Goal: Transaction & Acquisition: Book appointment/travel/reservation

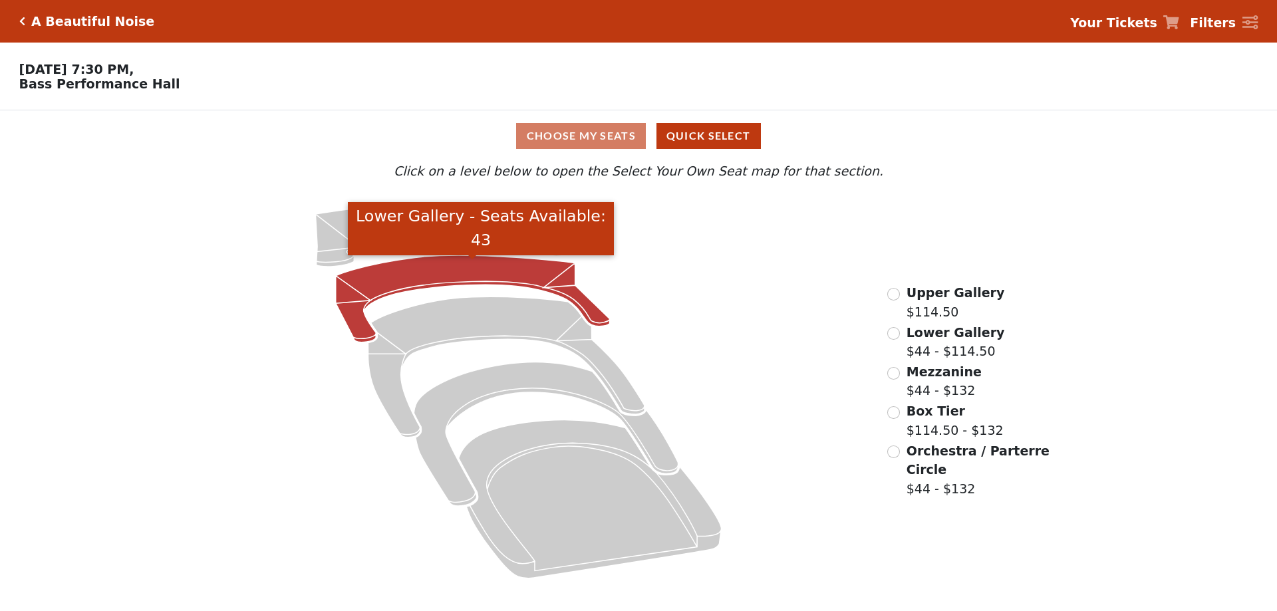
click at [384, 284] on icon "Lower Gallery - Seats Available: 43" at bounding box center [473, 298] width 274 height 87
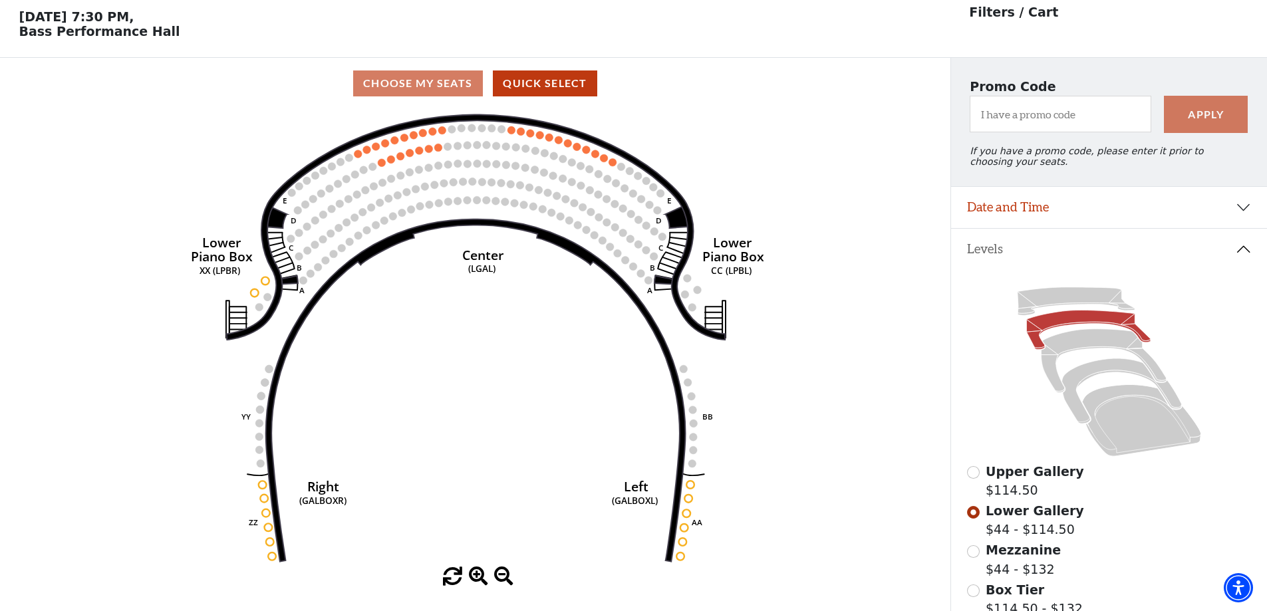
scroll to position [62, 0]
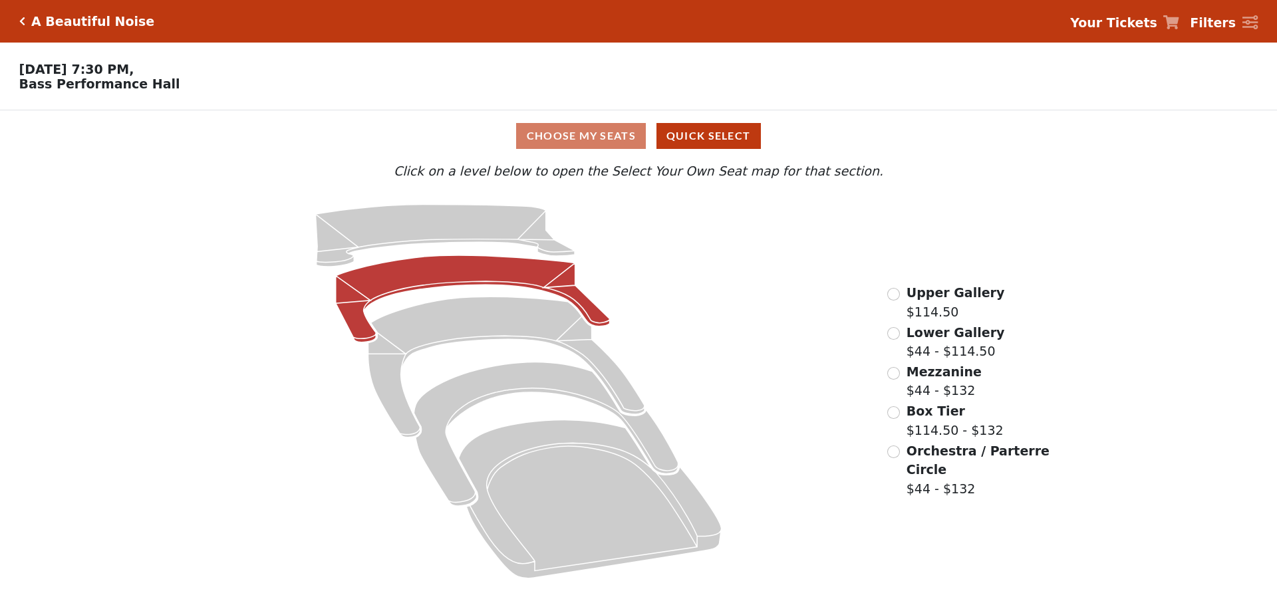
click at [394, 287] on icon at bounding box center [473, 298] width 274 height 87
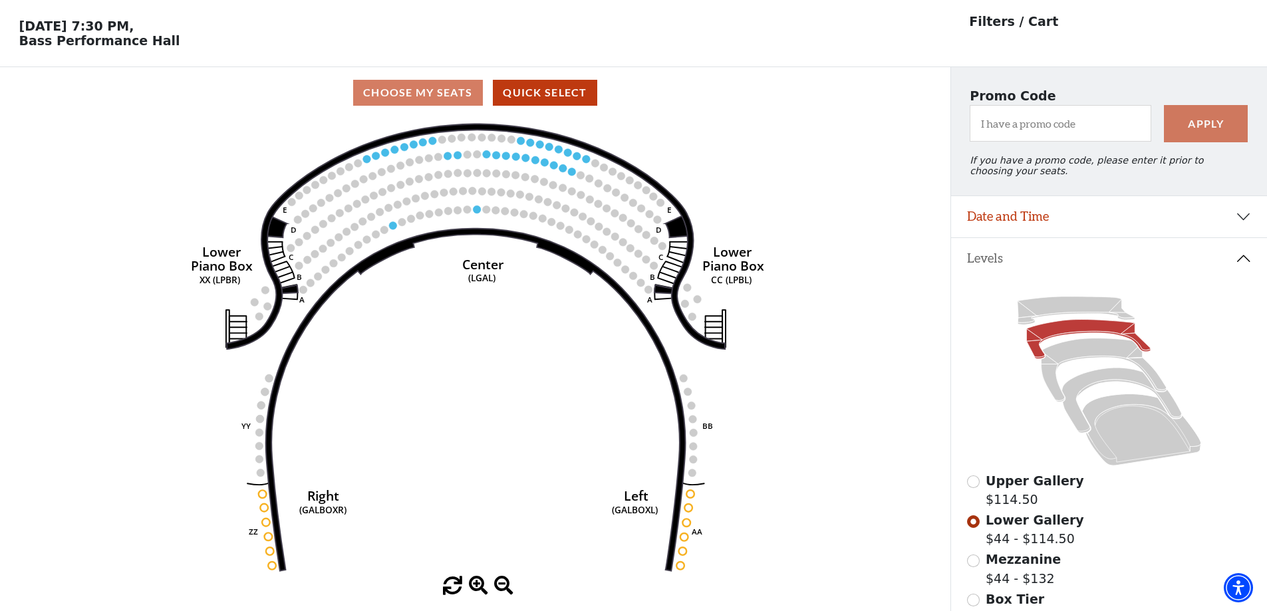
scroll to position [62, 0]
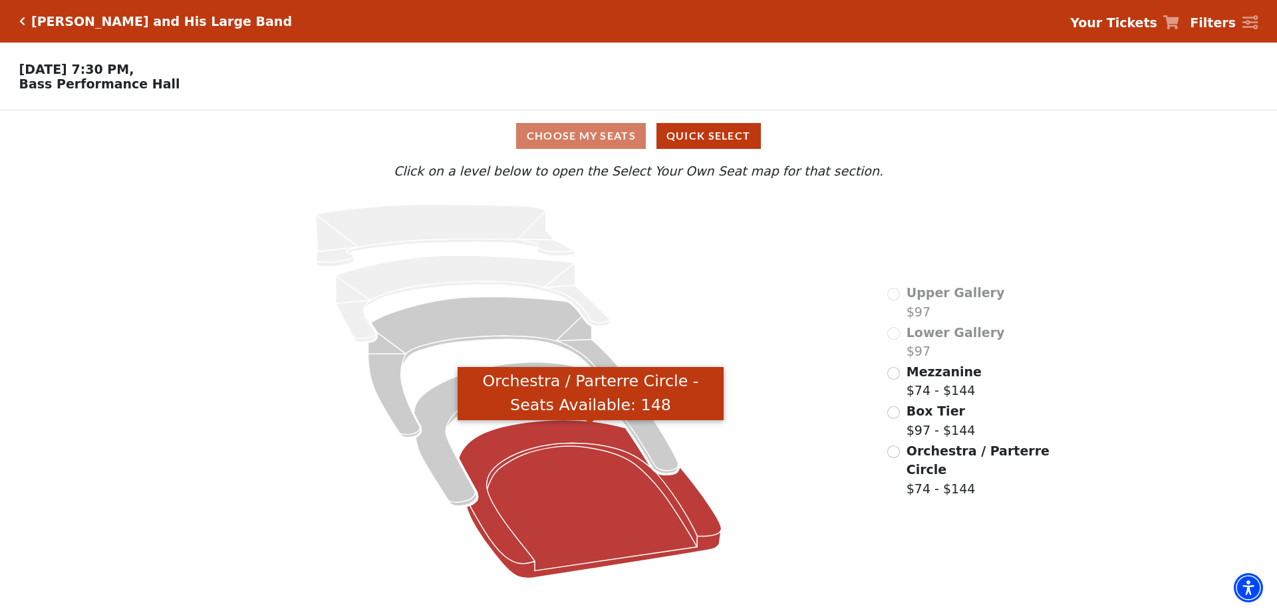
click at [533, 472] on icon "Orchestra / Parterre Circle - Seats Available: 148" at bounding box center [590, 499] width 263 height 158
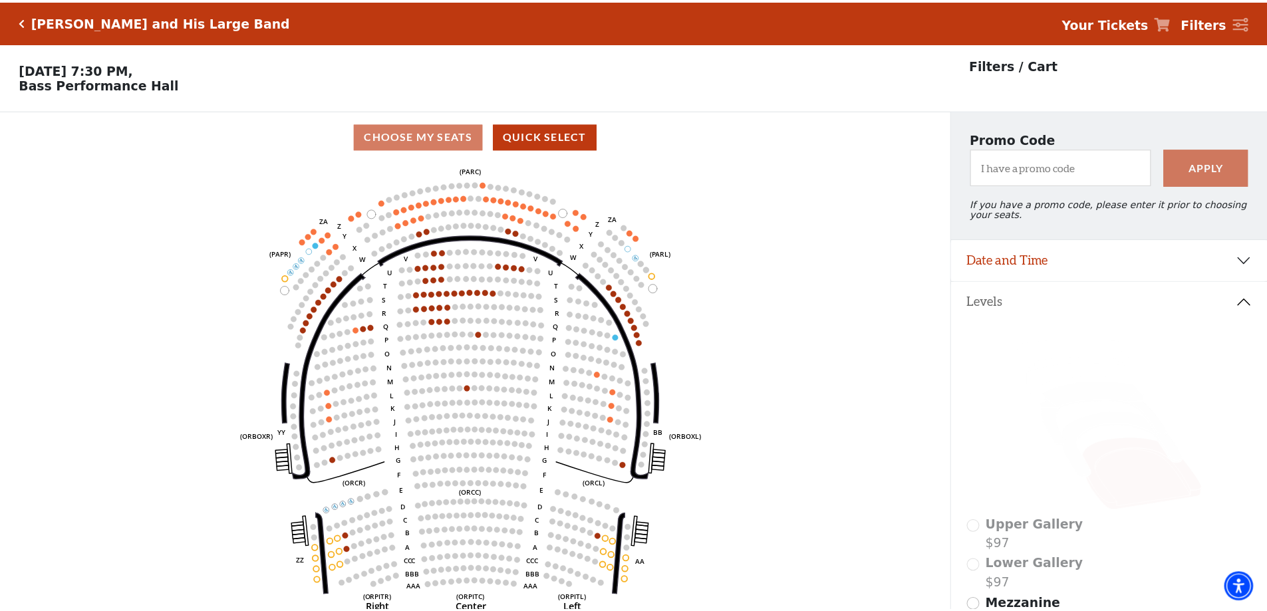
scroll to position [62, 0]
